Goal: Information Seeking & Learning: Learn about a topic

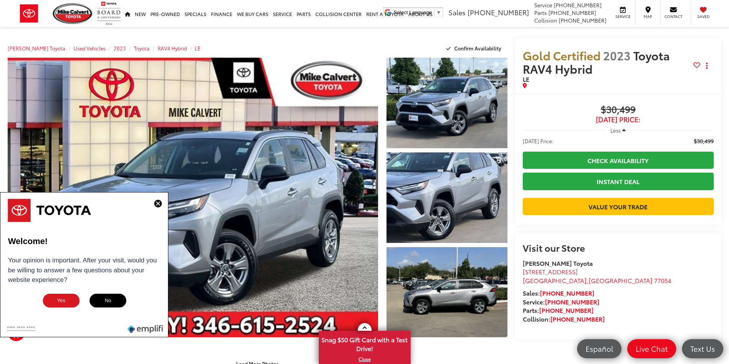
click at [160, 201] on img at bounding box center [158, 204] width 8 height 8
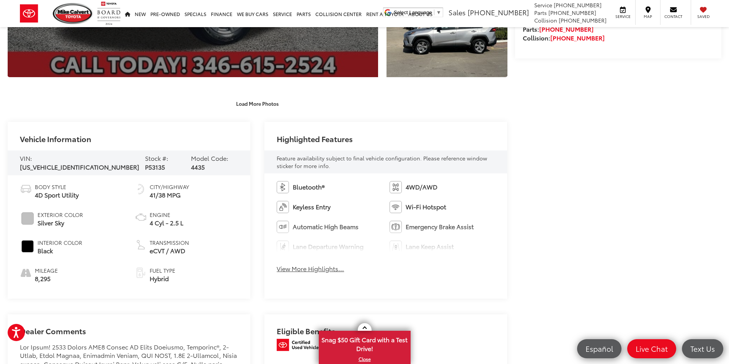
scroll to position [268, 0]
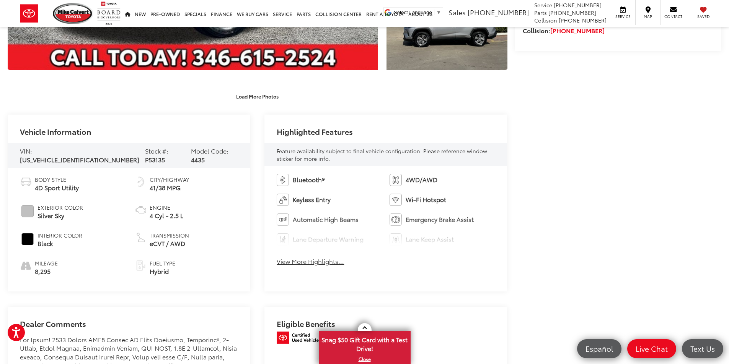
click at [329, 262] on button "View More Highlights..." at bounding box center [309, 261] width 67 height 9
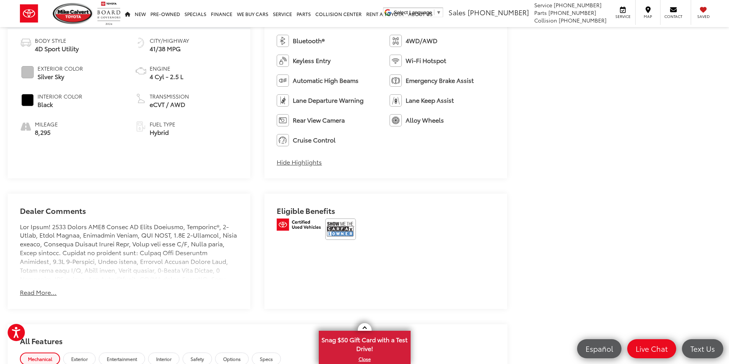
scroll to position [421, 0]
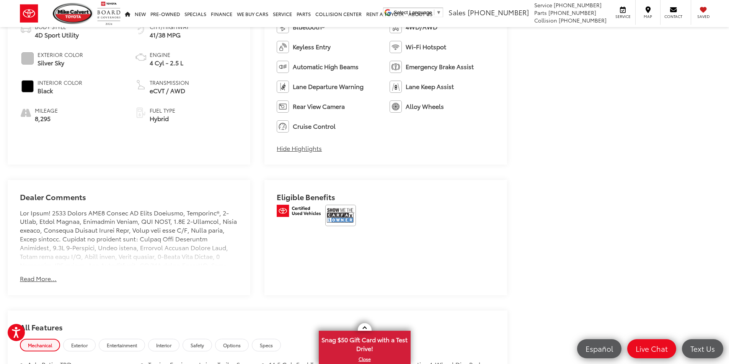
drag, startPoint x: 44, startPoint y: 278, endPoint x: 52, endPoint y: 274, distance: 8.7
click at [43, 278] on button "Read More..." at bounding box center [38, 279] width 37 height 9
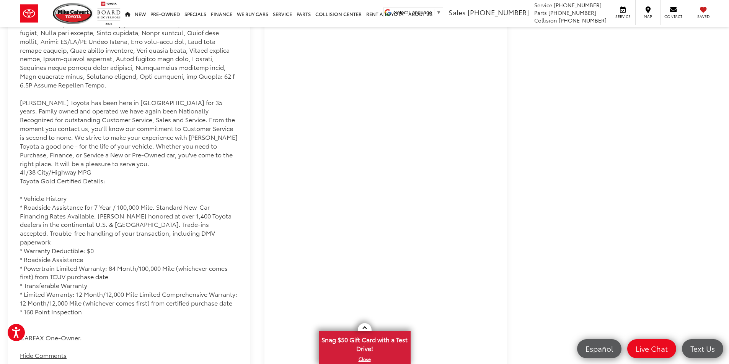
scroll to position [765, 0]
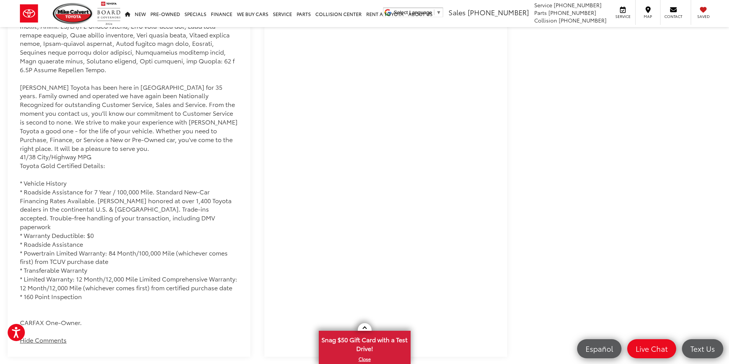
click at [54, 307] on div "Mike Calvert Toyota has been here in Houston for 35 years. Family owned and ope…" at bounding box center [129, 96] width 218 height 463
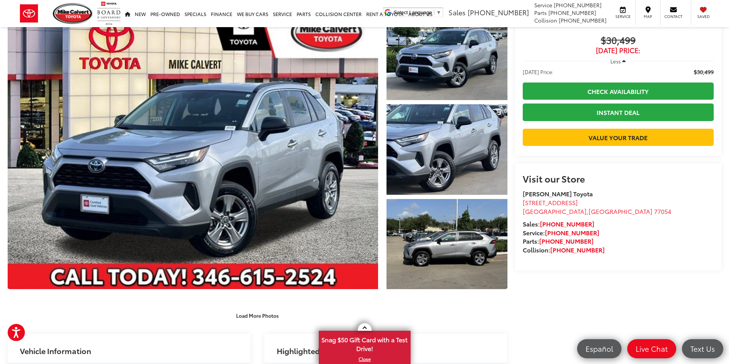
scroll to position [0, 0]
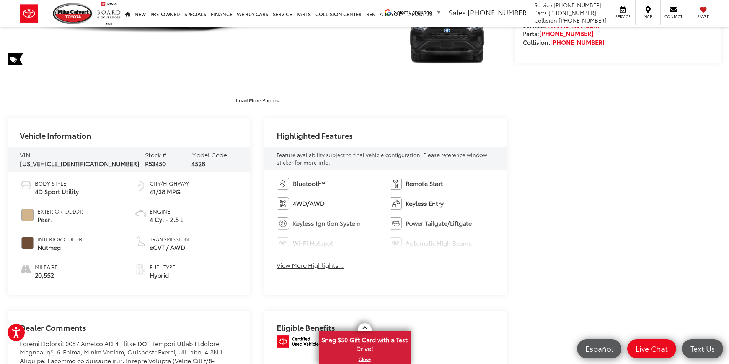
scroll to position [268, 0]
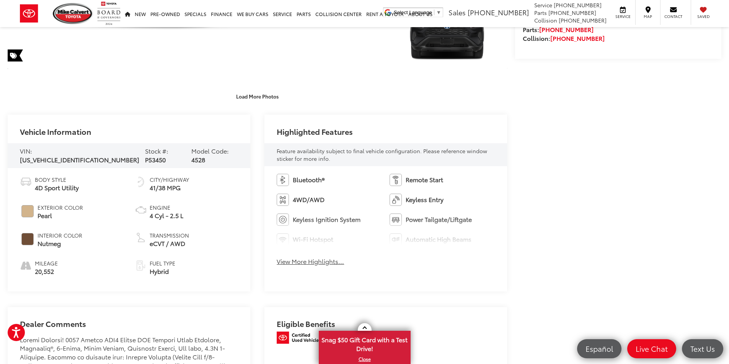
click at [317, 260] on button "View More Highlights..." at bounding box center [309, 261] width 67 height 9
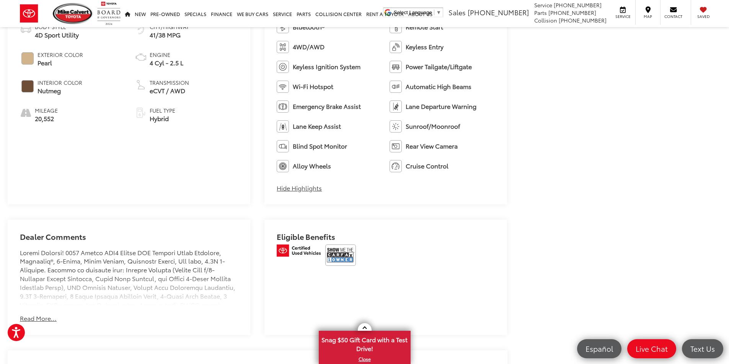
scroll to position [418, 0]
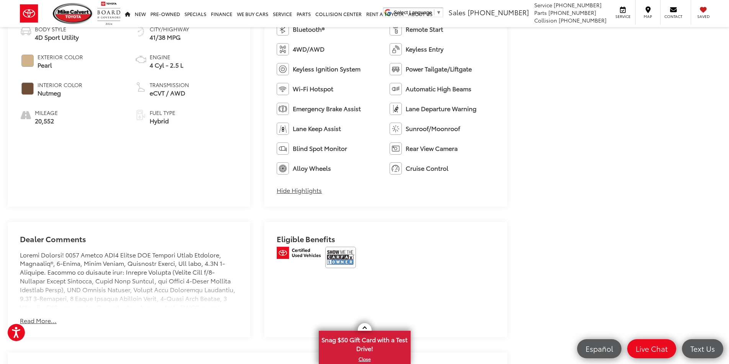
click at [43, 324] on button "Read More..." at bounding box center [38, 321] width 37 height 9
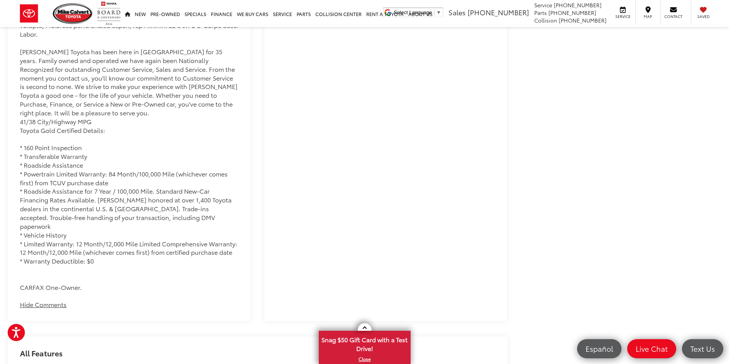
scroll to position [877, 0]
click at [49, 268] on div "Mike Calvert Toyota has been here in Houston for 35 years. Family owned and ope…" at bounding box center [129, 41] width 218 height 498
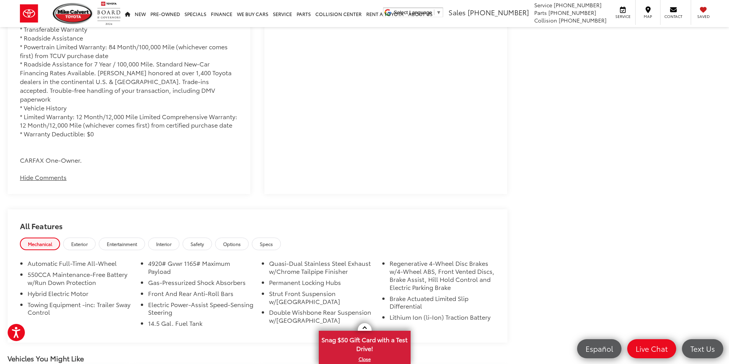
scroll to position [1030, 0]
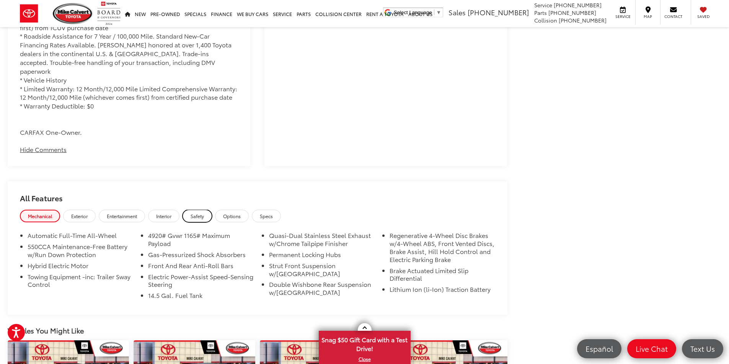
click at [195, 210] on link "Safety" at bounding box center [196, 216] width 29 height 13
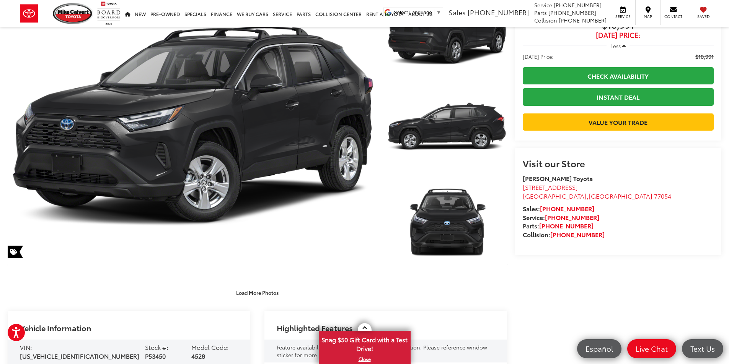
scroll to position [0, 0]
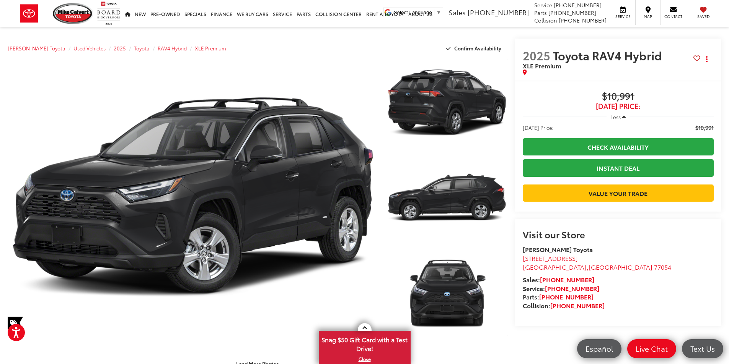
click at [629, 100] on span "$10,991" at bounding box center [617, 96] width 191 height 11
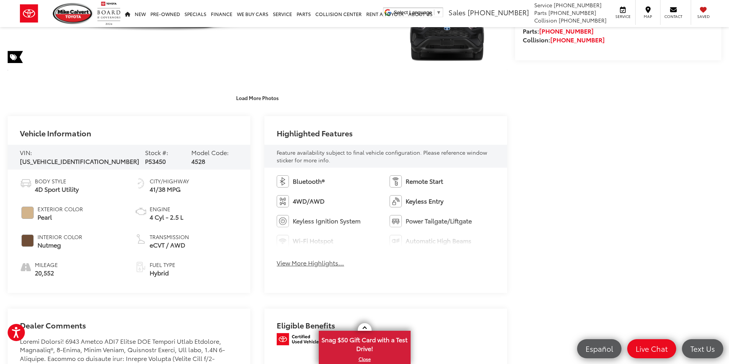
scroll to position [268, 0]
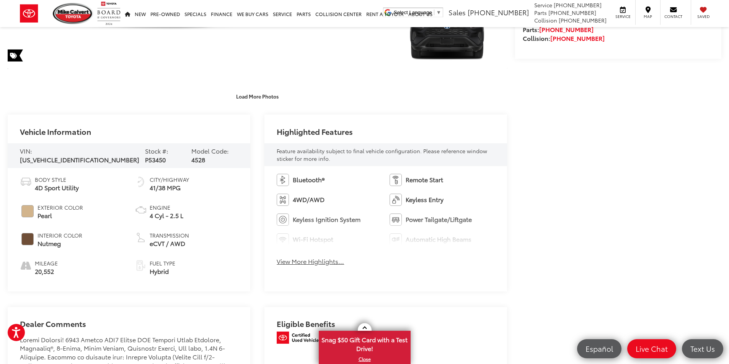
click at [340, 263] on button "View More Highlights..." at bounding box center [309, 261] width 67 height 9
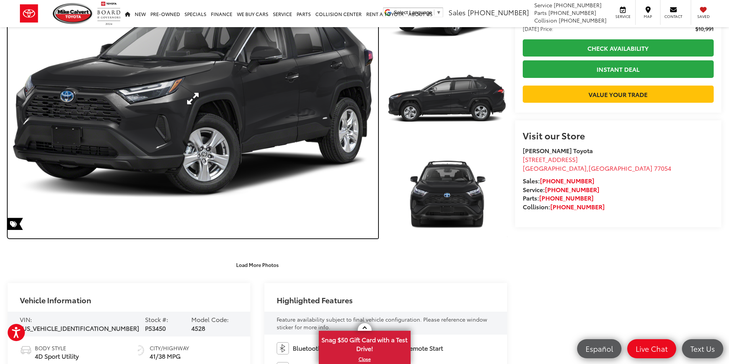
scroll to position [0, 0]
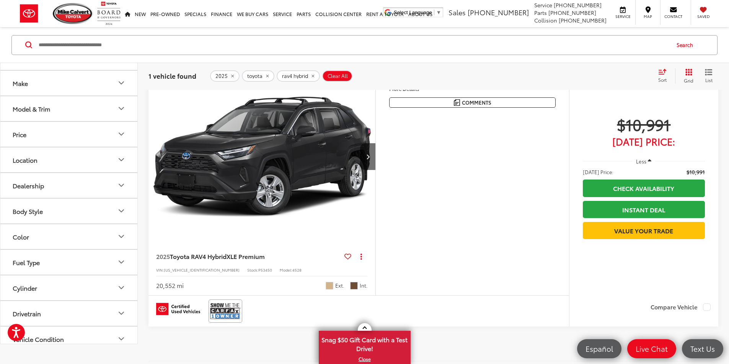
scroll to position [76, 0]
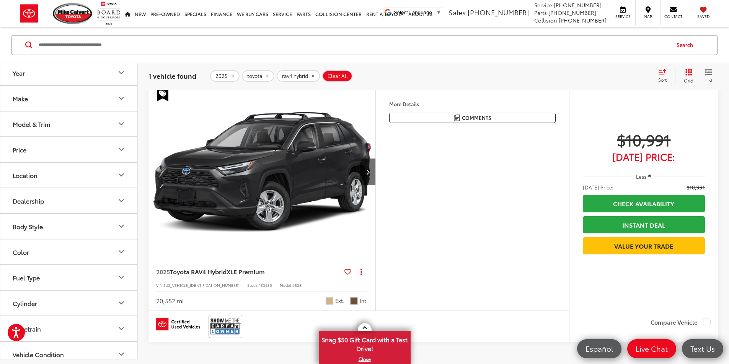
click at [0, 0] on button "More..." at bounding box center [0, 0] width 0 height 0
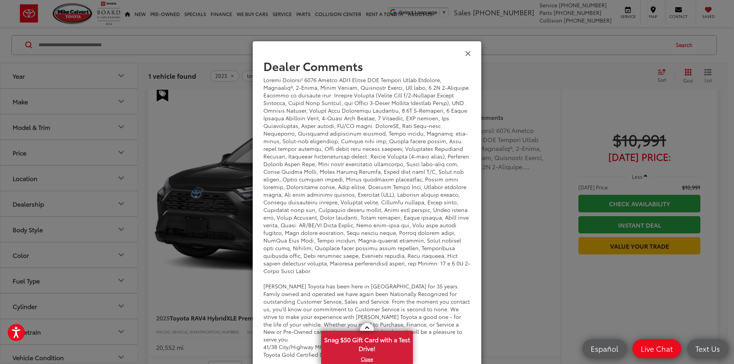
click at [466, 54] on icon "Close" at bounding box center [468, 53] width 6 height 8
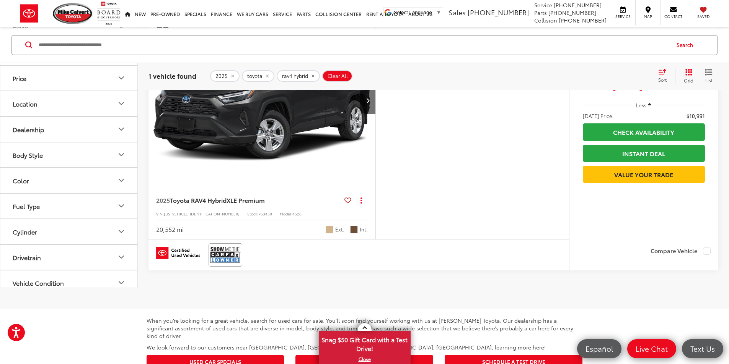
scroll to position [153, 0]
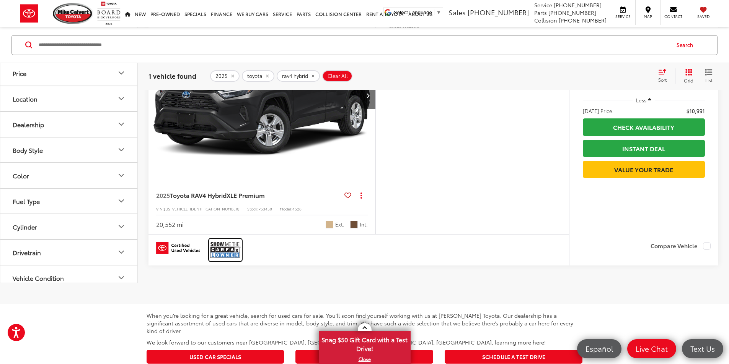
click at [226, 260] on img at bounding box center [225, 250] width 31 height 20
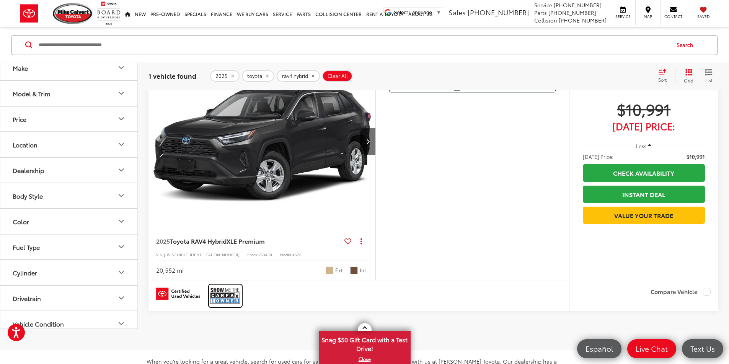
scroll to position [115, 0]
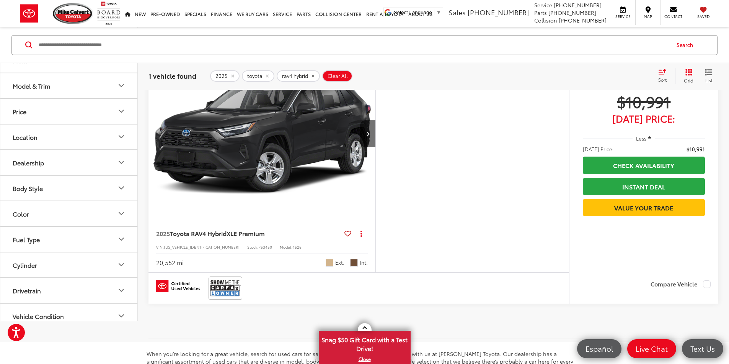
click at [295, 73] on span "rav4 hybrid" at bounding box center [295, 76] width 26 height 6
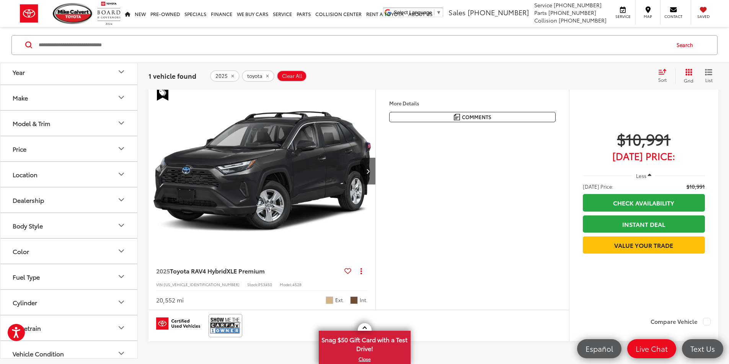
scroll to position [73, 0]
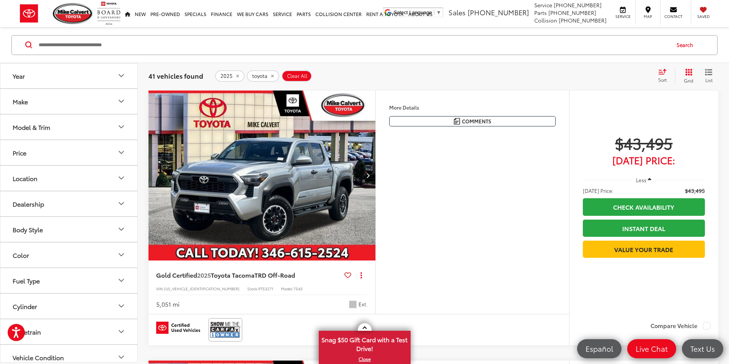
click at [55, 106] on button "Make" at bounding box center [69, 101] width 138 height 25
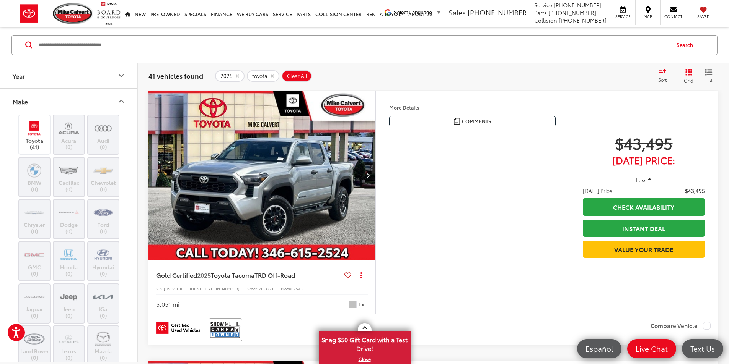
click at [55, 106] on button "Make" at bounding box center [69, 101] width 138 height 25
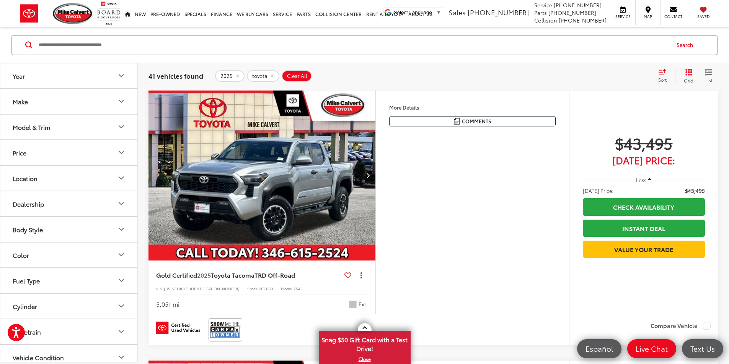
click at [52, 134] on button "Model & Trim" at bounding box center [69, 126] width 138 height 25
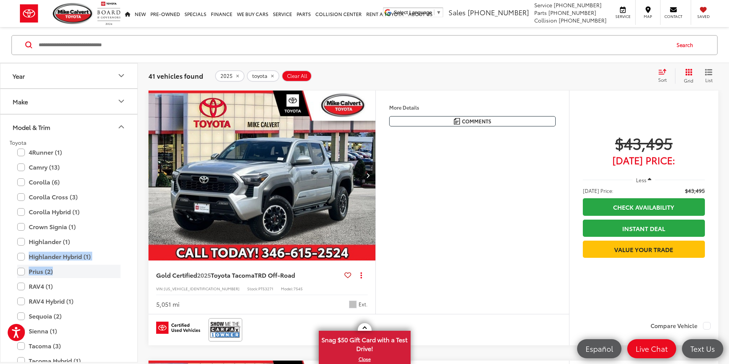
drag, startPoint x: 21, startPoint y: 258, endPoint x: 99, endPoint y: 270, distance: 79.8
click at [99, 270] on div "Toyota 4Runner (1) All Trims Or select individual trims Limited (1) TRD Off-Roa…" at bounding box center [69, 328] width 119 height 379
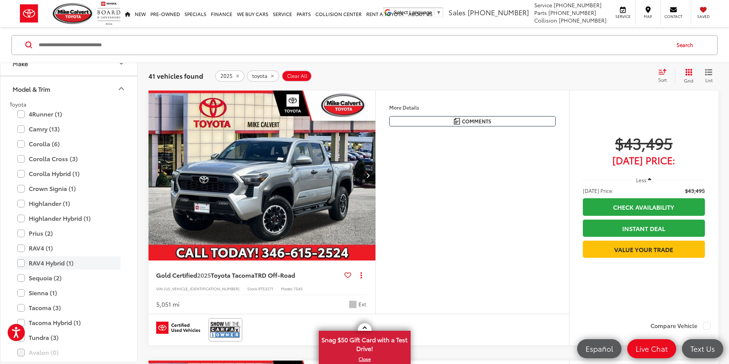
click at [20, 266] on label "RAV4 Hybrid (1)" at bounding box center [68, 263] width 103 height 13
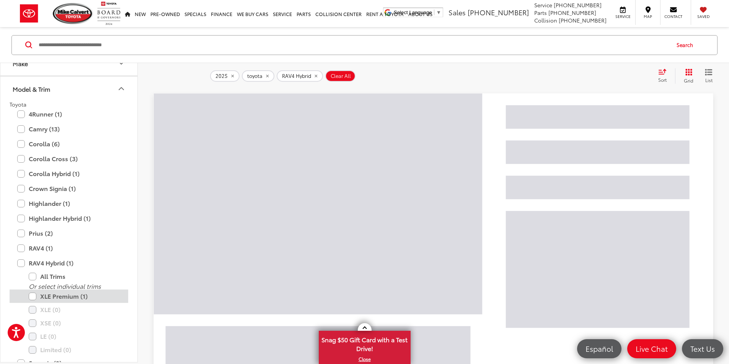
click at [34, 299] on label "XLE Premium (1)" at bounding box center [75, 296] width 92 height 13
click at [480, 205] on img at bounding box center [432, 284] width 569 height 386
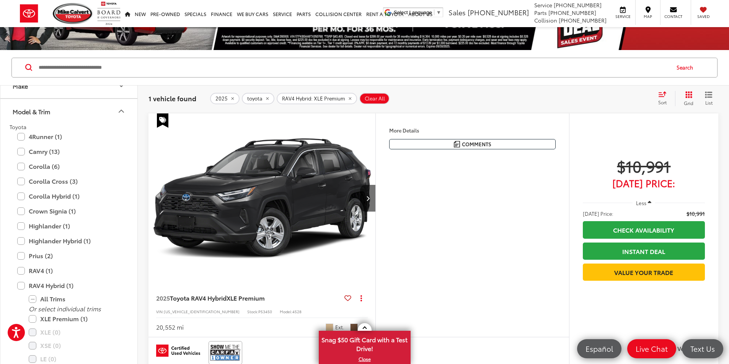
scroll to position [35, 0]
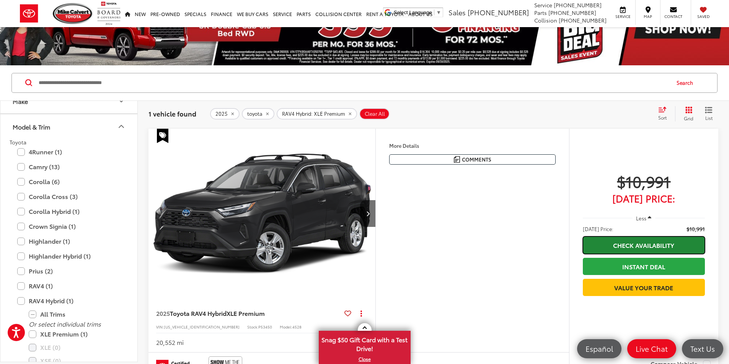
click at [667, 247] on link "Check Availability" at bounding box center [643, 245] width 122 height 17
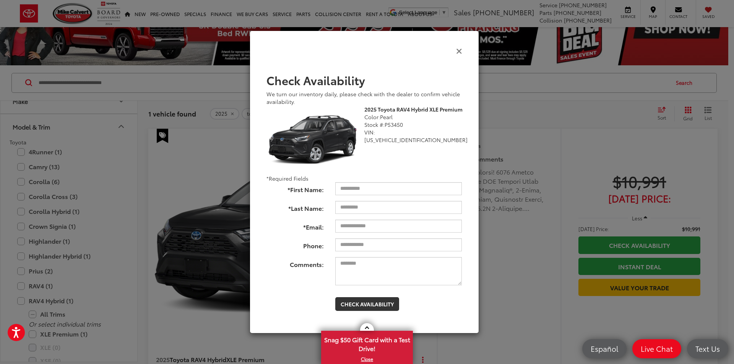
click at [457, 54] on icon "Close" at bounding box center [459, 51] width 6 height 8
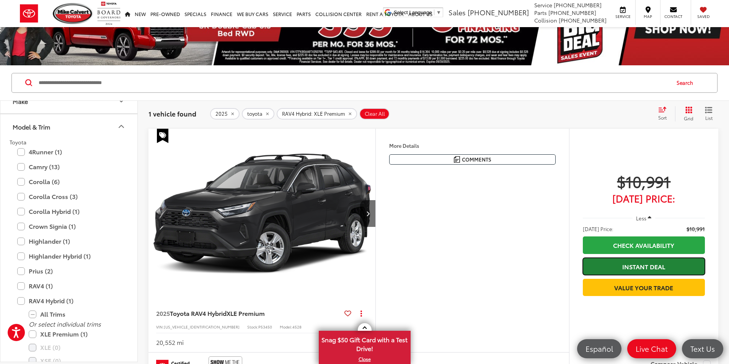
click at [648, 268] on link "Instant Deal" at bounding box center [643, 266] width 122 height 17
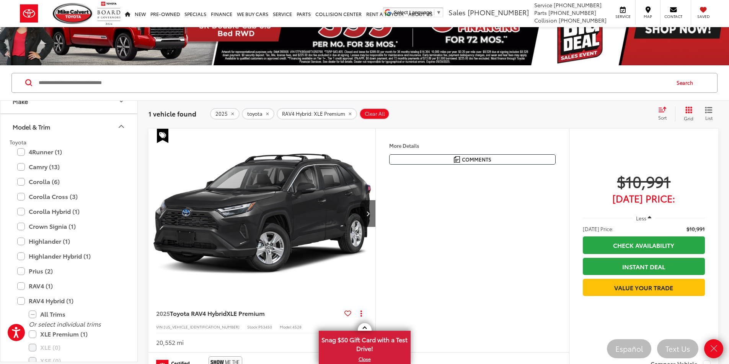
click at [530, 118] on div "2025 toyota RAV4 Hybrid: XLE Premium Clear All + 0" at bounding box center [430, 113] width 441 height 11
click at [513, 326] on div "Features Bluetooth® Remote Start 4WD/AWD Keyless Entry Keyless Ignition System …" at bounding box center [472, 241] width 194 height 224
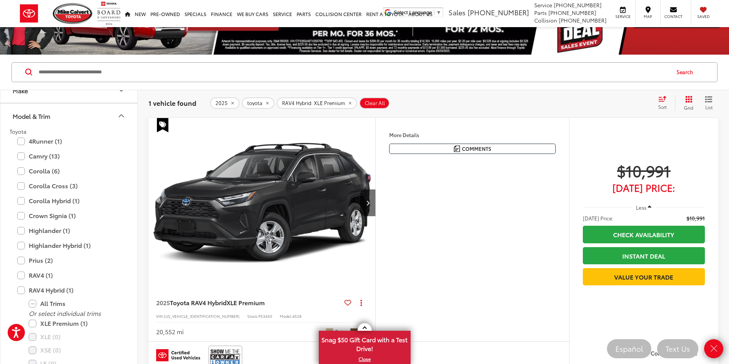
scroll to position [76, 0]
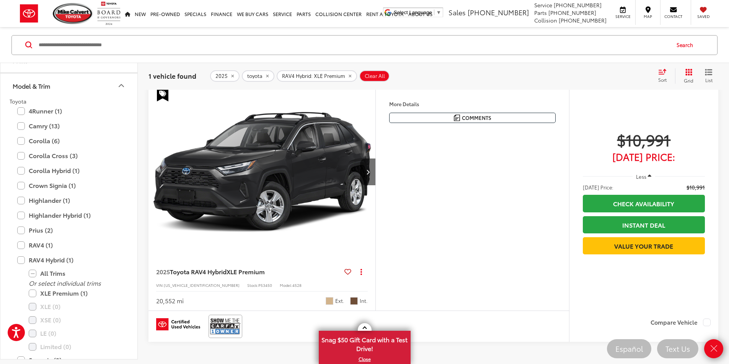
click at [0, 0] on div "Mike Calvert Toyota has been here in Houston for 35 years. Family owned and ope…" at bounding box center [0, 0] width 0 height 0
click at [513, 311] on div "Features Bluetooth® Remote Start 4WD/AWD Keyless Entry Keyless Ignition System …" at bounding box center [472, 199] width 194 height 224
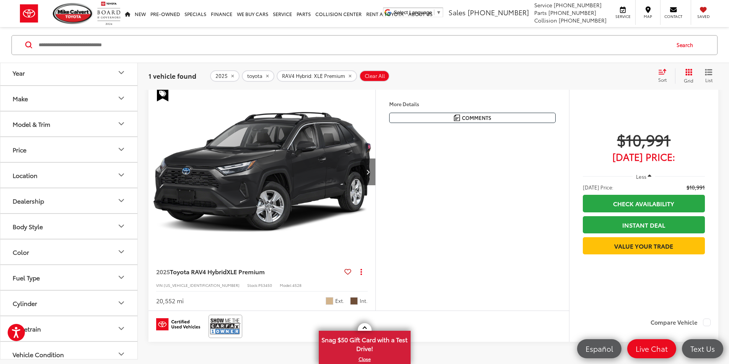
click at [375, 185] on button "Next image" at bounding box center [367, 172] width 15 height 27
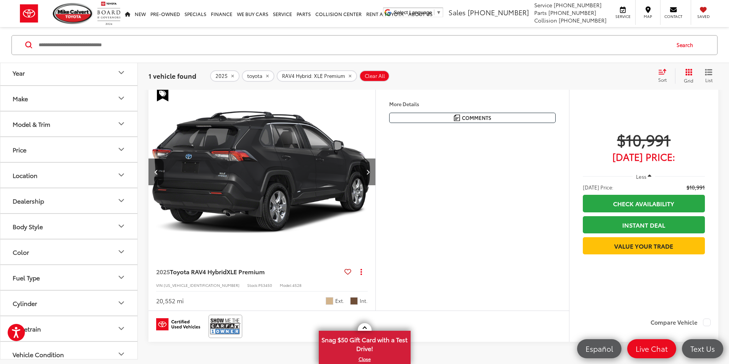
click at [375, 185] on button "Next image" at bounding box center [367, 172] width 15 height 27
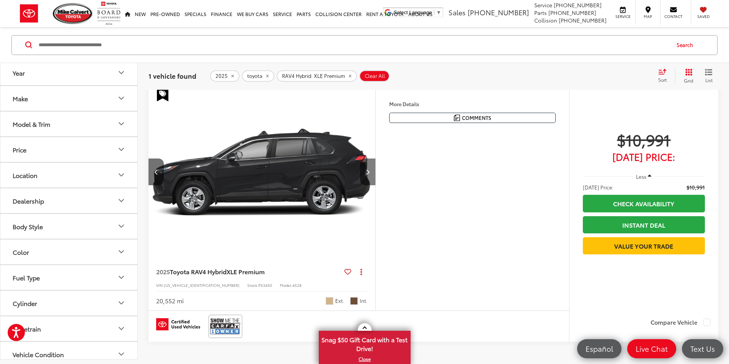
click at [375, 185] on button "Next image" at bounding box center [367, 172] width 15 height 27
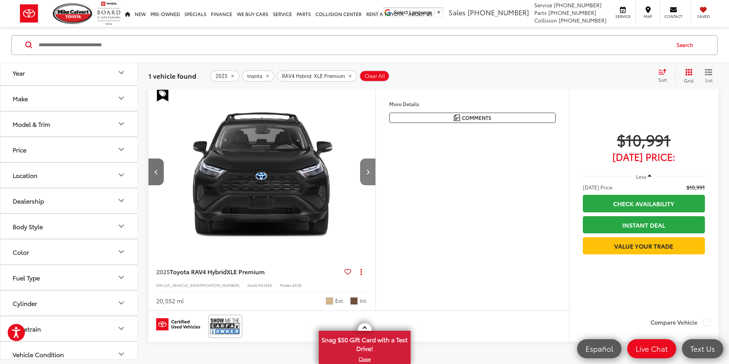
click at [375, 185] on button "Next image" at bounding box center [367, 172] width 15 height 27
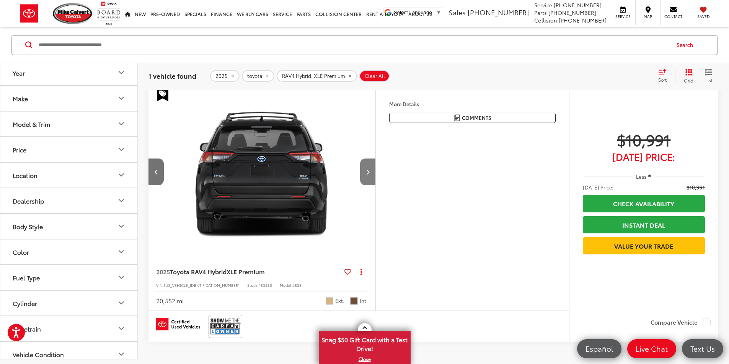
click at [375, 185] on button "Next image" at bounding box center [367, 172] width 15 height 27
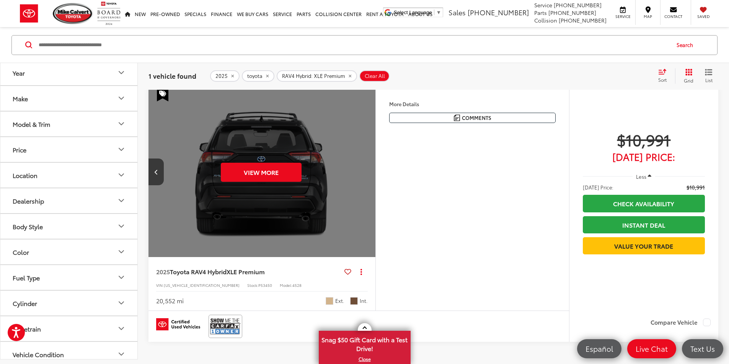
scroll to position [0, 1450]
click at [375, 200] on div "View More" at bounding box center [261, 172] width 228 height 171
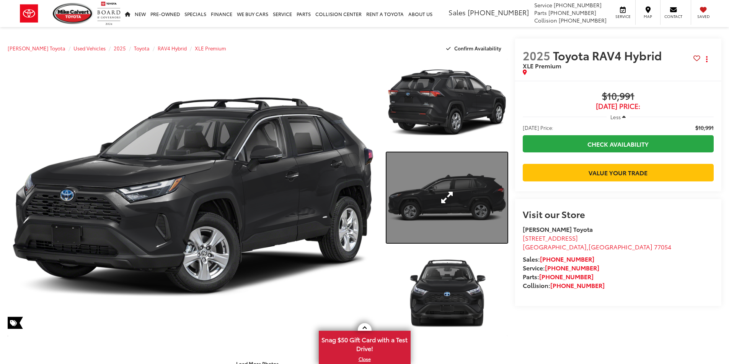
click at [447, 197] on link "Expand Photo 2" at bounding box center [446, 198] width 121 height 91
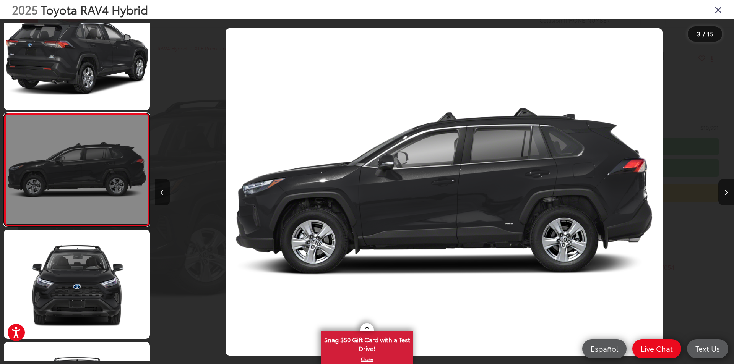
click at [88, 169] on link at bounding box center [77, 169] width 146 height 113
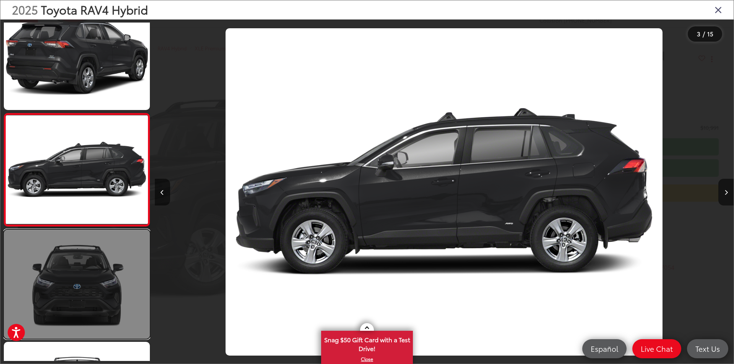
click at [98, 268] on link at bounding box center [77, 284] width 146 height 109
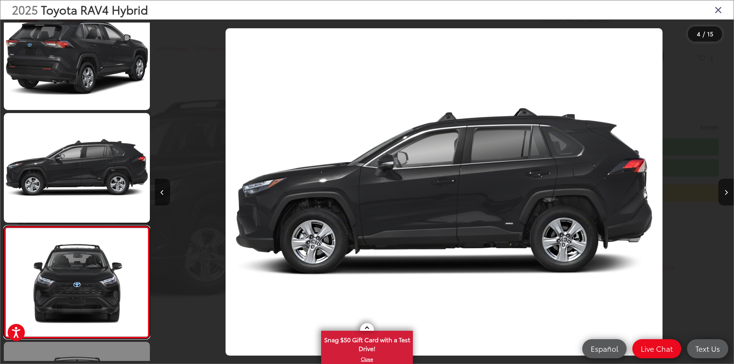
scroll to position [0, 1737]
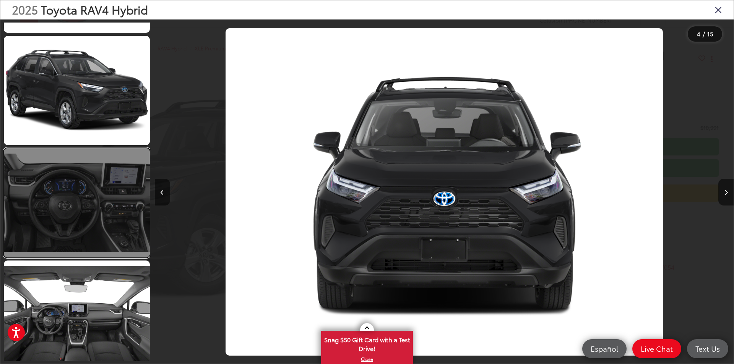
click at [114, 232] on link at bounding box center [77, 202] width 146 height 109
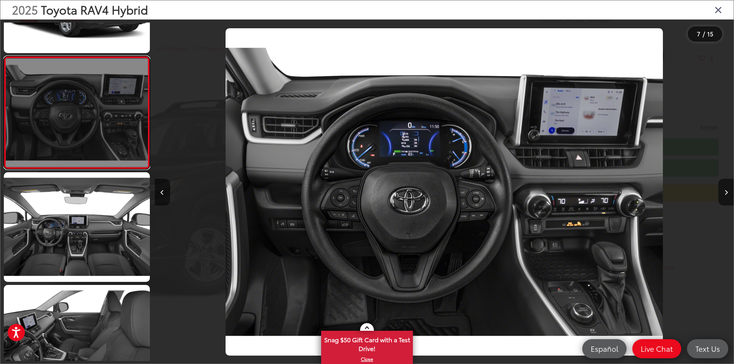
scroll to position [661, 0]
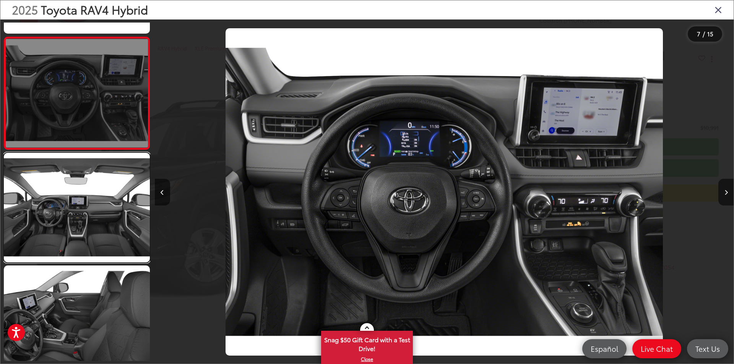
click at [114, 232] on link at bounding box center [77, 207] width 146 height 109
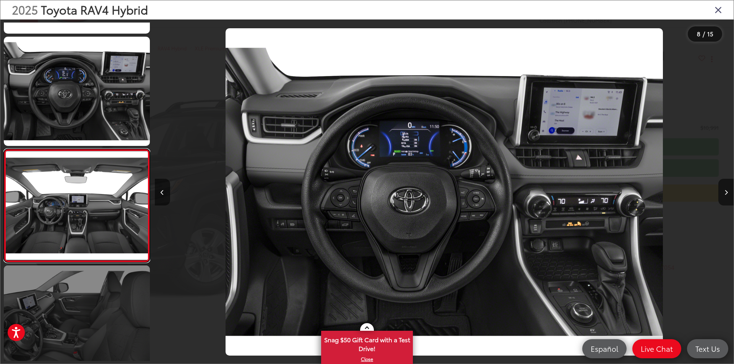
scroll to position [697, 0]
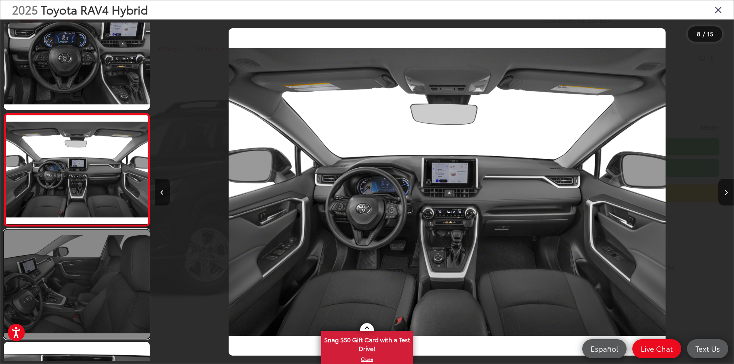
click at [104, 281] on link at bounding box center [77, 284] width 146 height 109
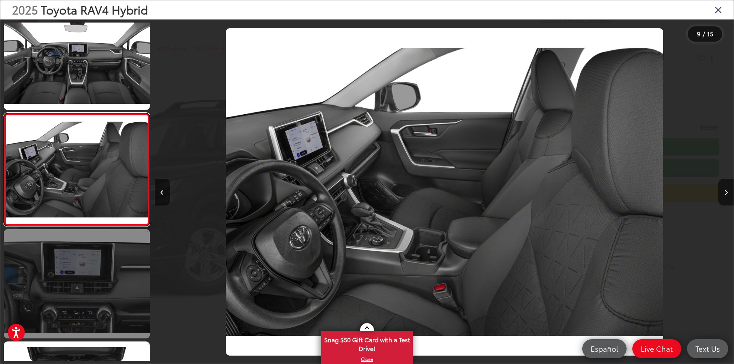
scroll to position [0, 4633]
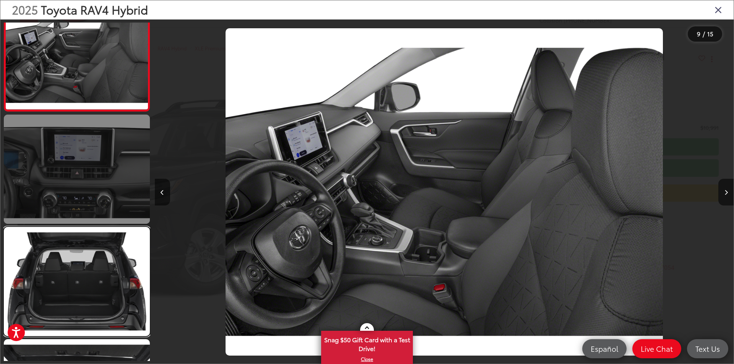
click at [110, 269] on link at bounding box center [77, 281] width 146 height 109
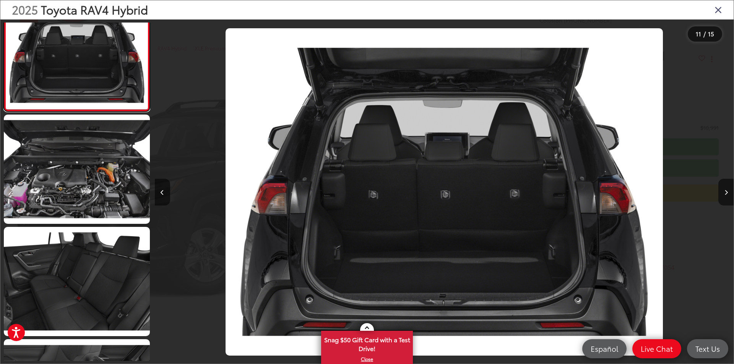
scroll to position [1188, 0]
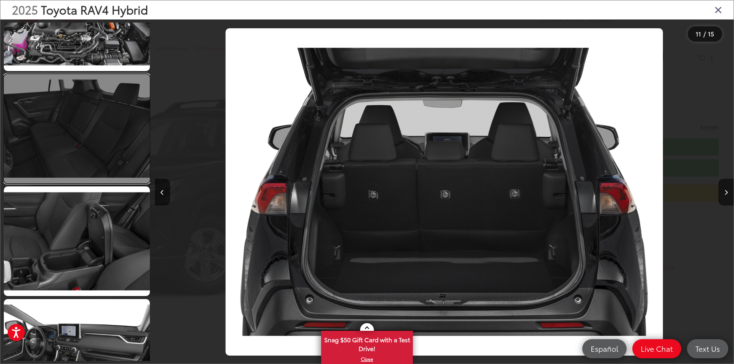
click at [65, 127] on link at bounding box center [77, 128] width 146 height 109
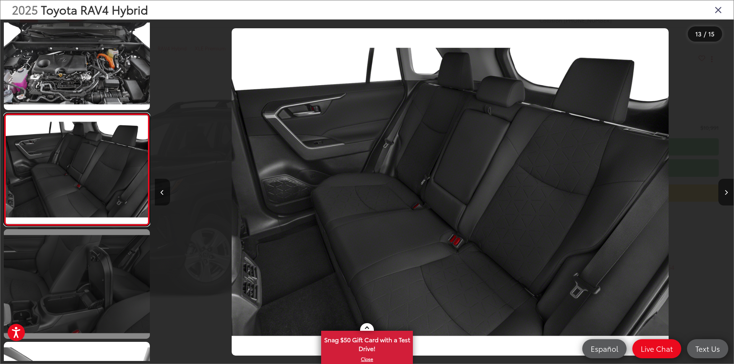
scroll to position [0, 6950]
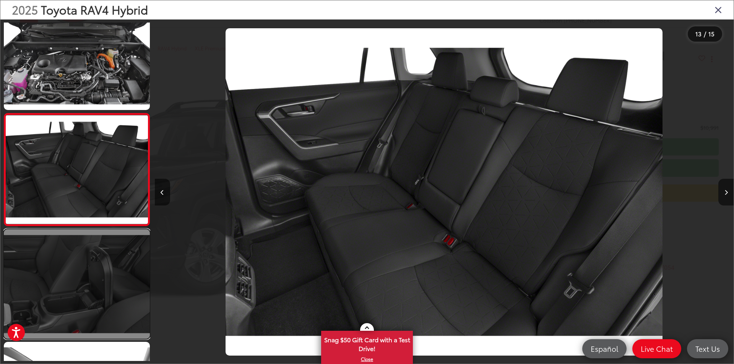
click at [81, 265] on link at bounding box center [77, 283] width 146 height 109
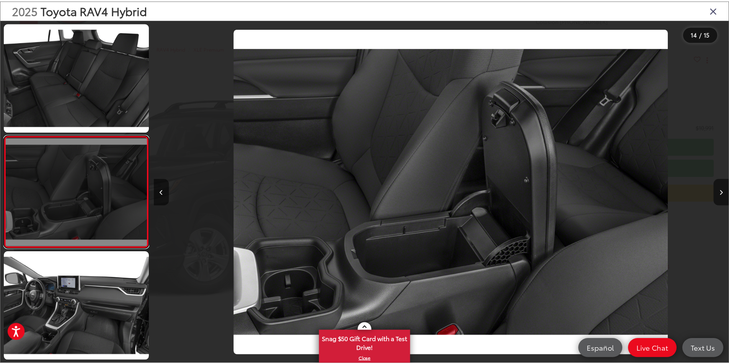
scroll to position [0, 7529]
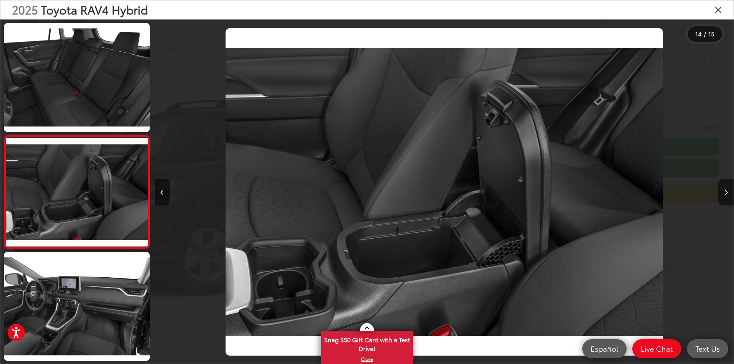
click at [716, 9] on icon "Close gallery" at bounding box center [719, 10] width 8 height 10
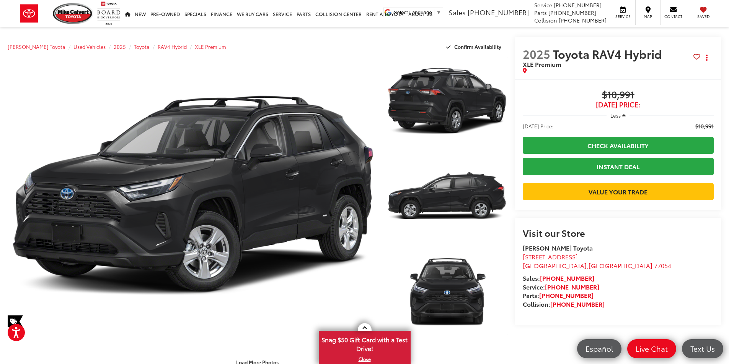
scroll to position [0, 0]
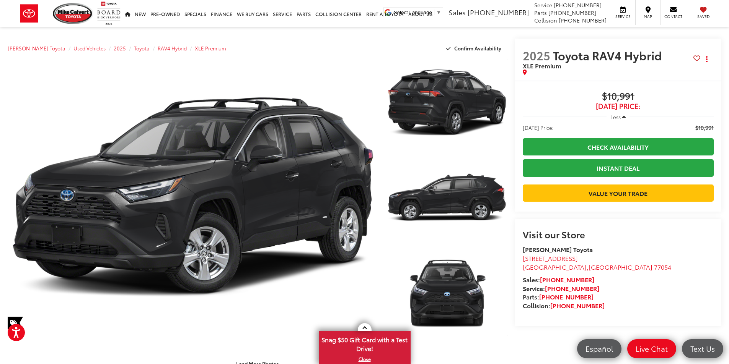
click at [601, 94] on span "$10,991" at bounding box center [617, 96] width 191 height 11
drag, startPoint x: 522, startPoint y: 55, endPoint x: 559, endPoint y: 63, distance: 37.5
click at [559, 63] on h2 "2025 Toyota RAV4 Hybrid XLE Premium" at bounding box center [607, 59] width 171 height 21
click at [533, 58] on span "2025" at bounding box center [536, 55] width 28 height 16
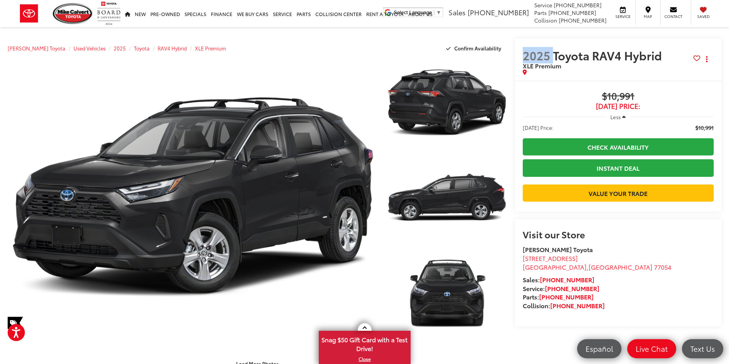
click at [533, 58] on span "2025" at bounding box center [536, 55] width 28 height 16
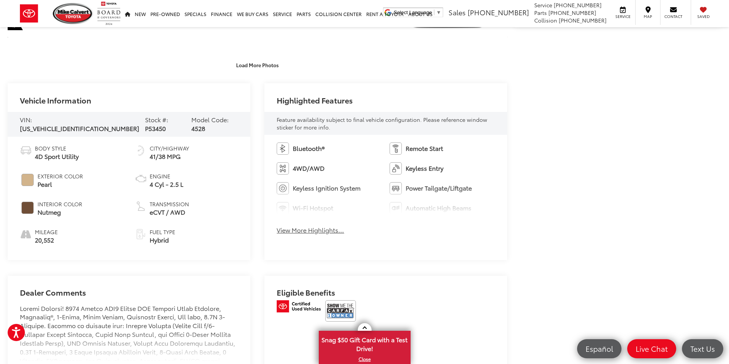
scroll to position [306, 0]
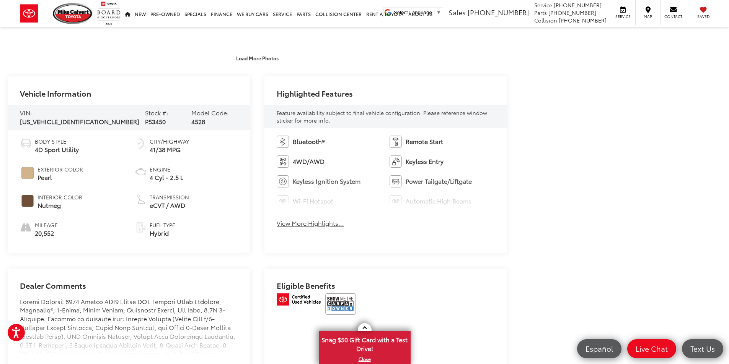
drag, startPoint x: 308, startPoint y: 223, endPoint x: 385, endPoint y: 197, distance: 81.6
click at [308, 223] on button "View More Highlights..." at bounding box center [309, 223] width 67 height 9
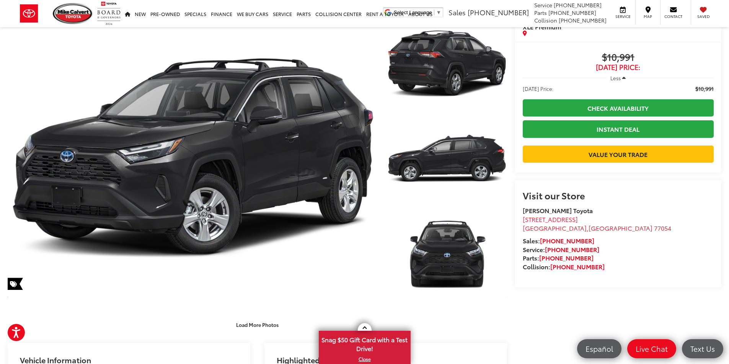
scroll to position [0, 0]
